Goal: Transaction & Acquisition: Purchase product/service

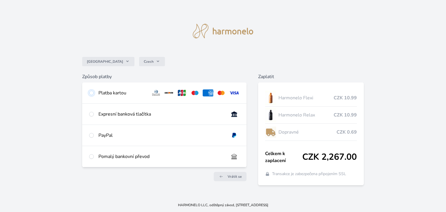
click at [91, 94] on input "radio" at bounding box center [91, 93] width 5 height 5
radio input "true"
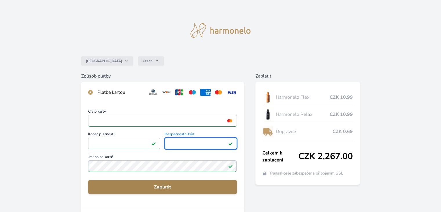
click at [158, 187] on span "Zaplatit" at bounding box center [162, 186] width 139 height 7
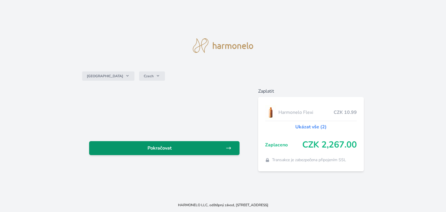
click at [184, 145] on span "Pokračovat" at bounding box center [160, 147] width 132 height 7
